Goal: Use online tool/utility: Utilize a website feature to perform a specific function

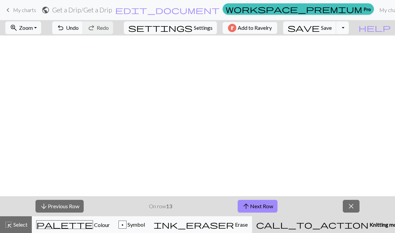
scroll to position [0, 759]
click at [61, 209] on button "arrow_downward Previous Row" at bounding box center [59, 206] width 48 height 13
click at [54, 203] on button "arrow_downward Previous Row" at bounding box center [59, 206] width 48 height 13
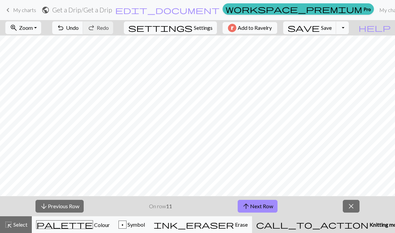
click at [71, 204] on button "arrow_downward Previous Row" at bounding box center [59, 206] width 48 height 13
click at [71, 230] on button "palette Colour Colour" at bounding box center [73, 224] width 82 height 17
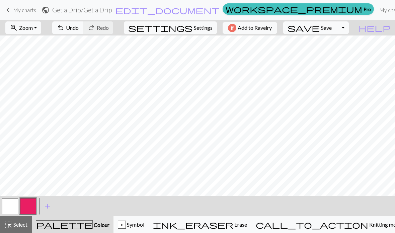
click at [7, 206] on button "button" at bounding box center [10, 206] width 16 height 16
click at [13, 209] on button "button" at bounding box center [10, 206] width 16 height 16
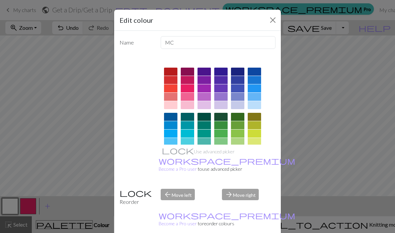
click at [30, 209] on div "Edit colour Name MC Use advanced picker workspace_premium Become a Pro user to …" at bounding box center [197, 116] width 395 height 233
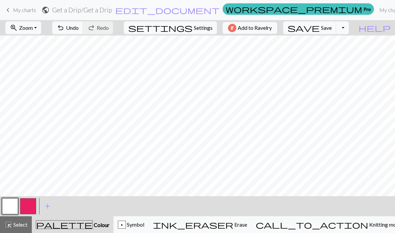
click at [31, 207] on button "button" at bounding box center [28, 206] width 16 height 16
click at [340, 230] on button "call_to_action Knitting mode Knitting mode" at bounding box center [328, 224] width 155 height 17
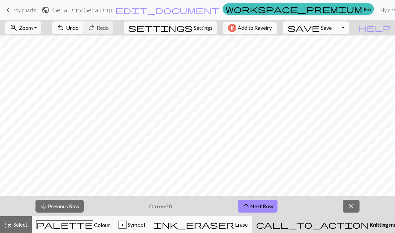
scroll to position [0, 465]
click at [68, 204] on button "arrow_downward Previous Row" at bounding box center [59, 206] width 48 height 13
click at [79, 206] on button "arrow_downward Previous Row" at bounding box center [60, 206] width 48 height 13
click at [57, 205] on button "arrow_downward Previous Row" at bounding box center [60, 206] width 48 height 13
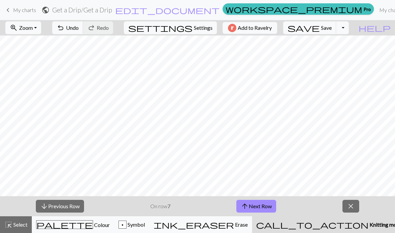
click at [57, 204] on button "arrow_downward Previous Row" at bounding box center [60, 206] width 48 height 13
click at [67, 207] on button "arrow_downward Previous Row" at bounding box center [60, 206] width 48 height 13
click at [350, 212] on button "close" at bounding box center [350, 206] width 17 height 13
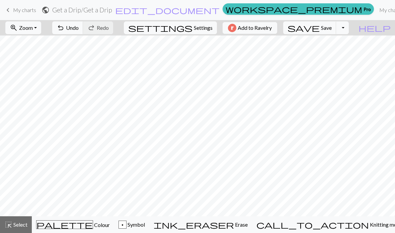
click at [369, 223] on span "Knitting mode" at bounding box center [386, 224] width 34 height 6
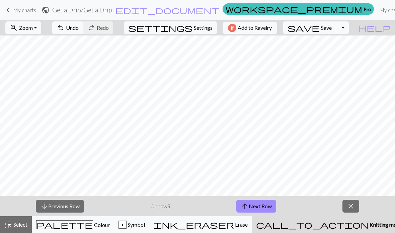
click at [58, 205] on button "arrow_downward Previous Row" at bounding box center [60, 206] width 48 height 13
click at [68, 208] on button "arrow_downward Previous Row" at bounding box center [60, 206] width 48 height 13
click at [65, 208] on button "arrow_downward Previous Row" at bounding box center [60, 206] width 48 height 13
